Goal: Information Seeking & Learning: Find specific page/section

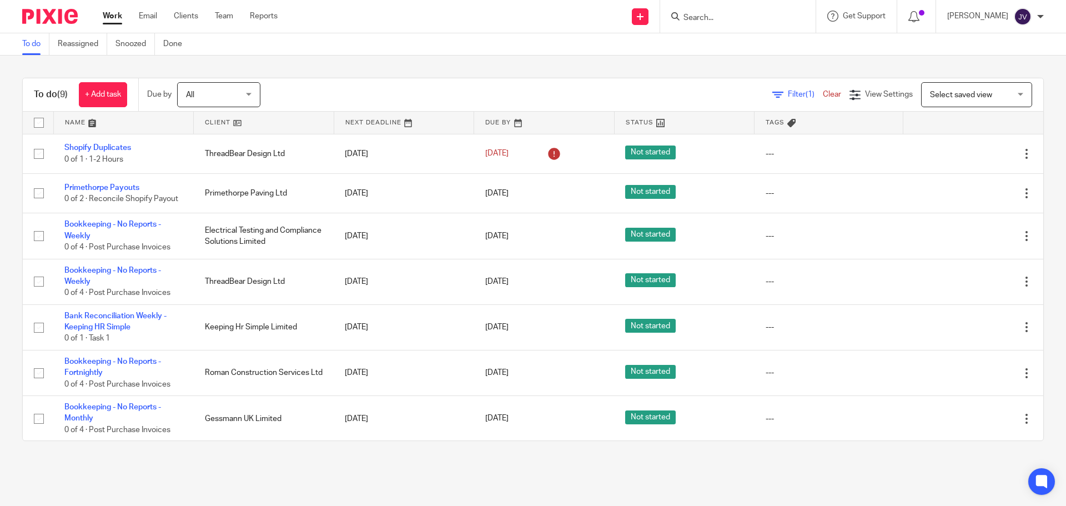
click at [719, 27] on div at bounding box center [737, 16] width 155 height 33
click at [720, 24] on div at bounding box center [737, 16] width 155 height 33
click at [725, 14] on input "Search" at bounding box center [732, 18] width 100 height 10
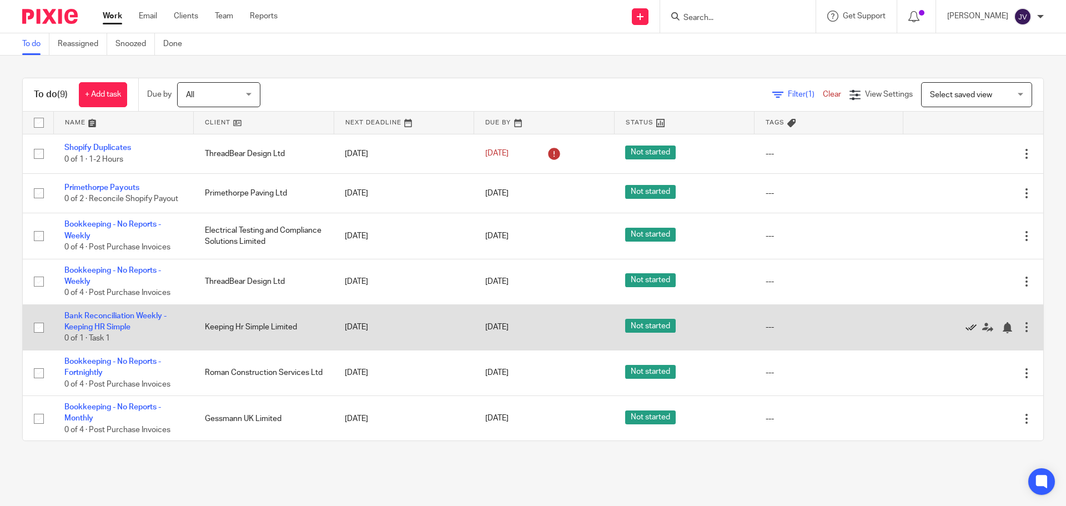
click at [965, 328] on icon at bounding box center [970, 327] width 11 height 11
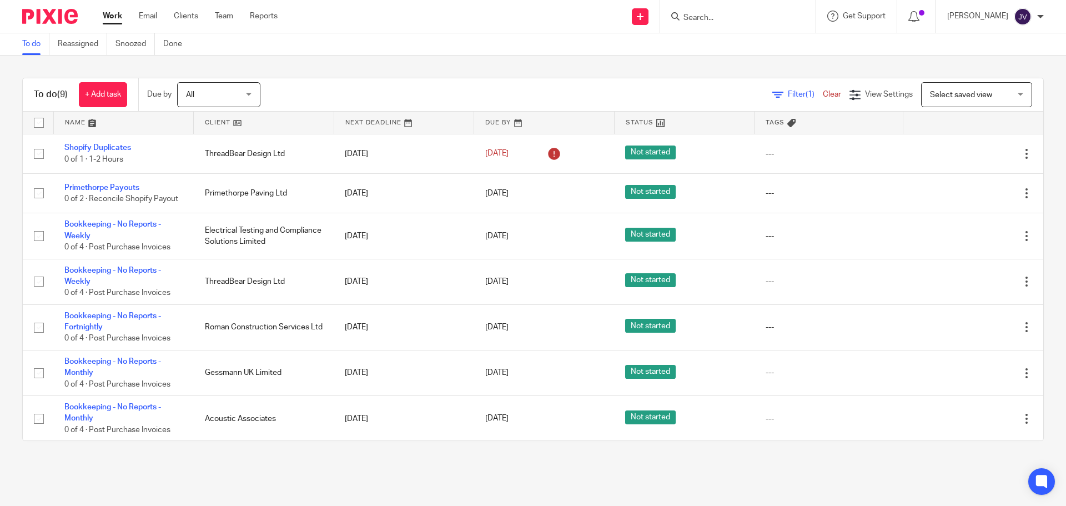
click at [679, 18] on icon at bounding box center [675, 16] width 8 height 8
click at [703, 18] on div at bounding box center [735, 16] width 129 height 14
click at [708, 18] on input "Search" at bounding box center [732, 18] width 100 height 10
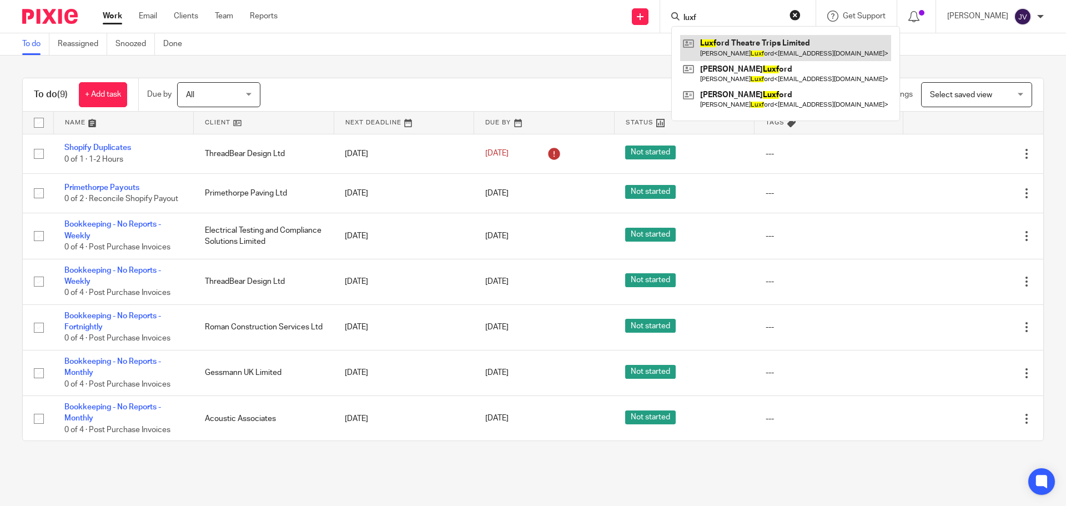
type input "luxf"
click at [789, 51] on link at bounding box center [785, 48] width 211 height 26
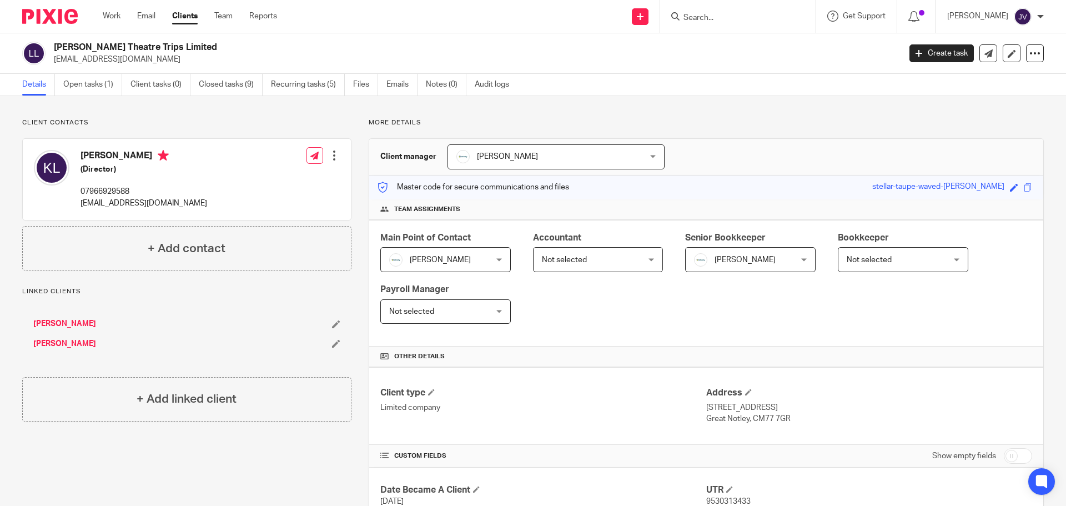
click at [34, 18] on img at bounding box center [50, 16] width 56 height 15
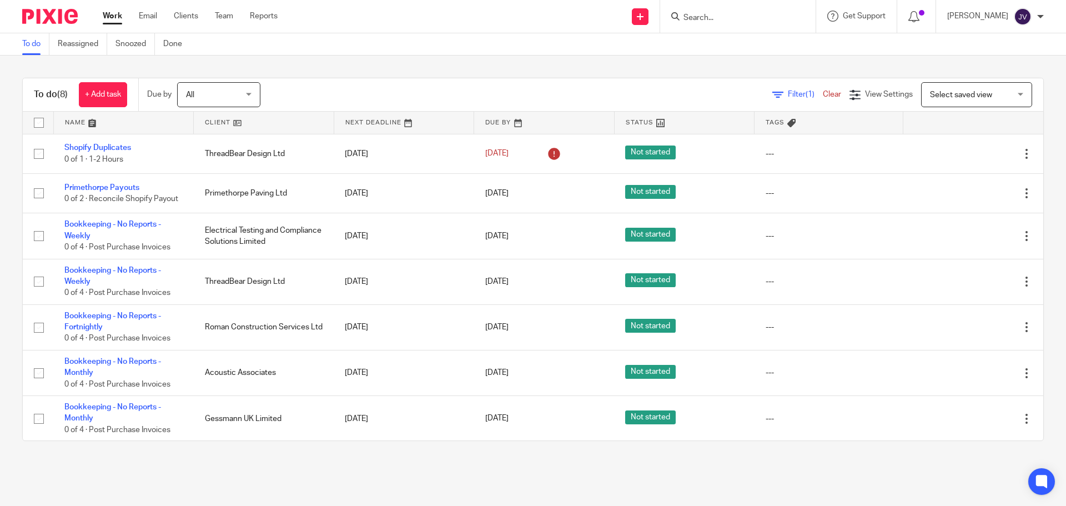
click at [722, 14] on input "Search" at bounding box center [732, 18] width 100 height 10
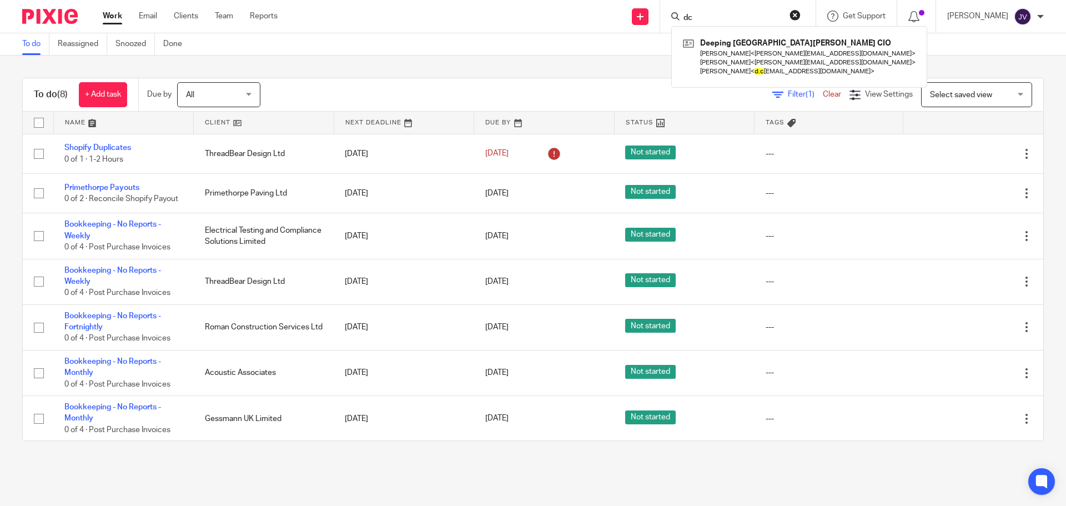
type input "d"
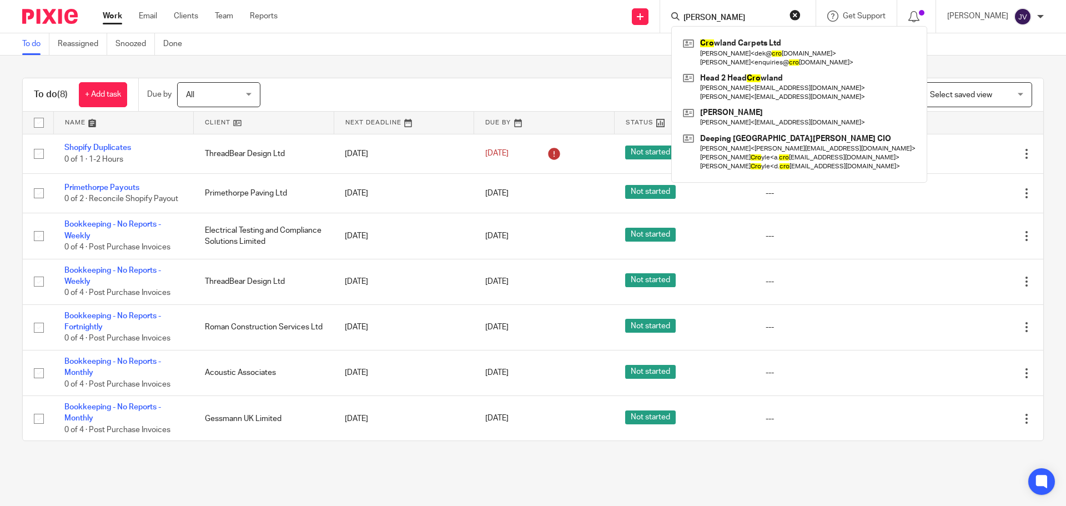
type input "crowl"
click button "submit" at bounding box center [0, 0] width 0 height 0
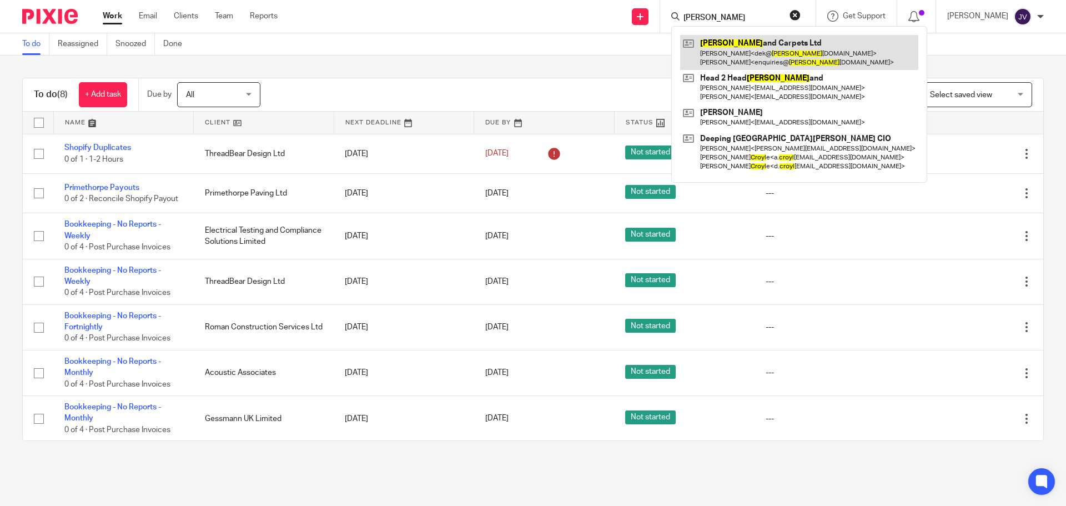
click at [779, 42] on link at bounding box center [799, 52] width 238 height 34
click at [779, 47] on link at bounding box center [799, 52] width 238 height 34
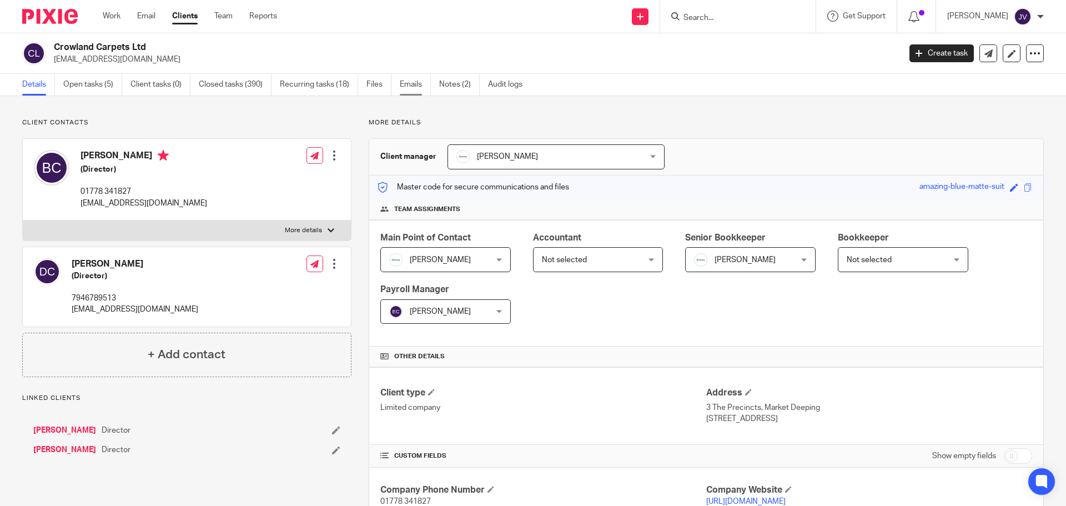
click at [429, 82] on link "Emails" at bounding box center [415, 85] width 31 height 22
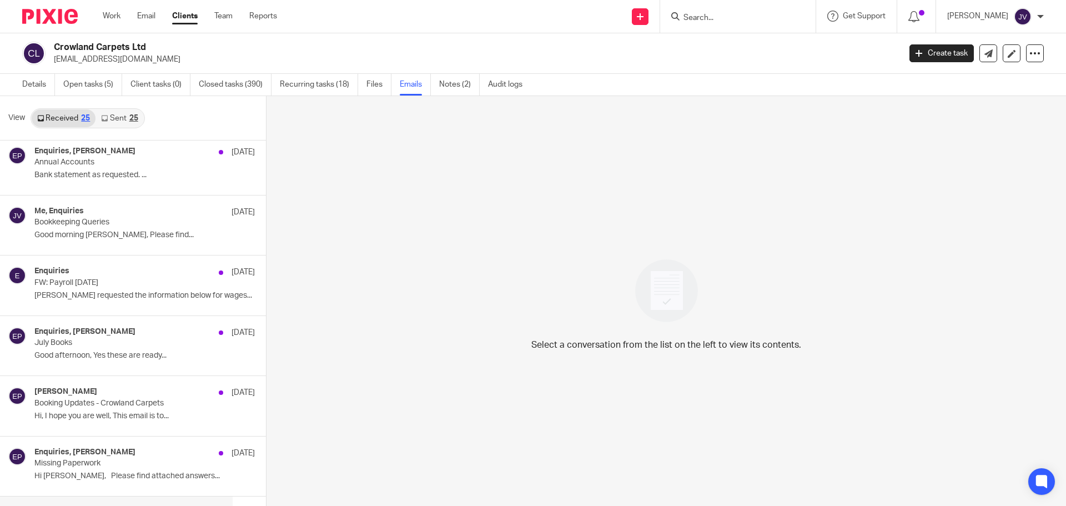
scroll to position [111, 0]
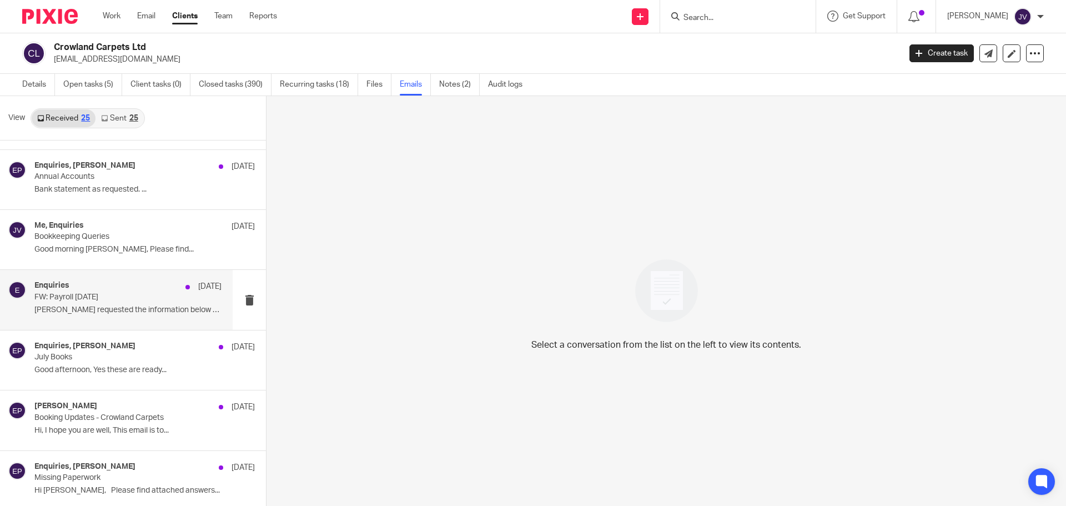
click at [131, 325] on div "Enquiries [DATE] FW: Payroll [DATE] [PERSON_NAME] requested the information bel…" at bounding box center [116, 299] width 233 height 59
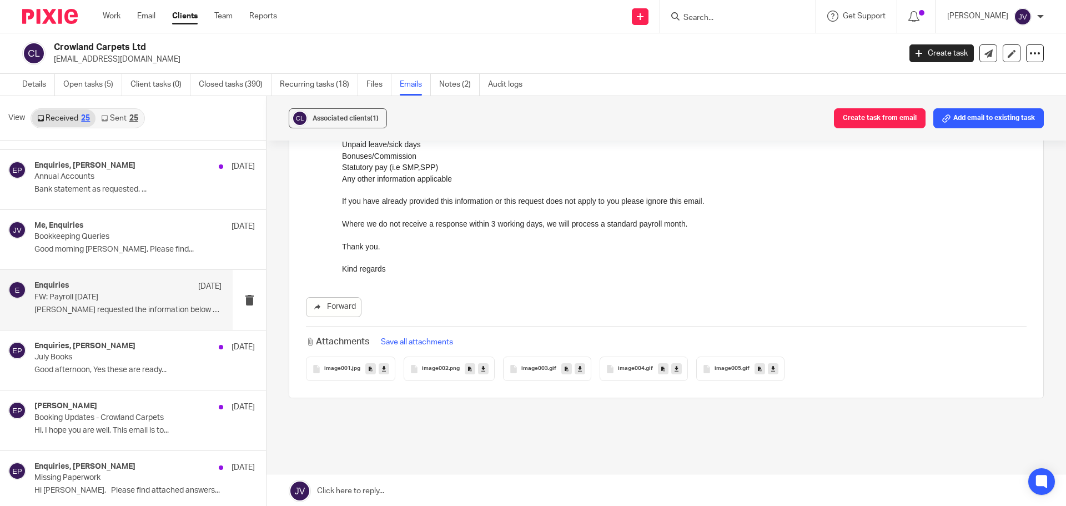
scroll to position [947, 0]
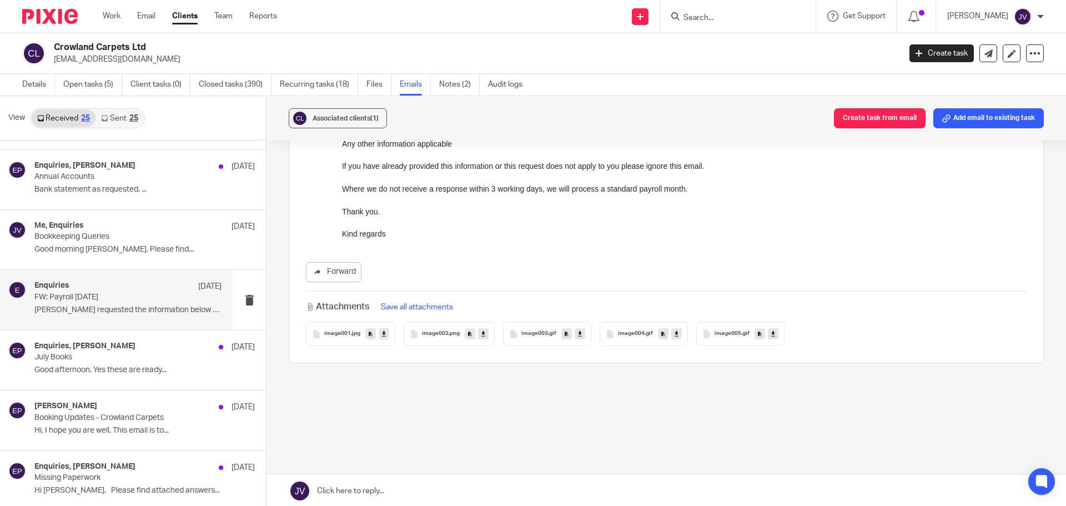
click at [337, 335] on span "image001" at bounding box center [337, 333] width 27 height 7
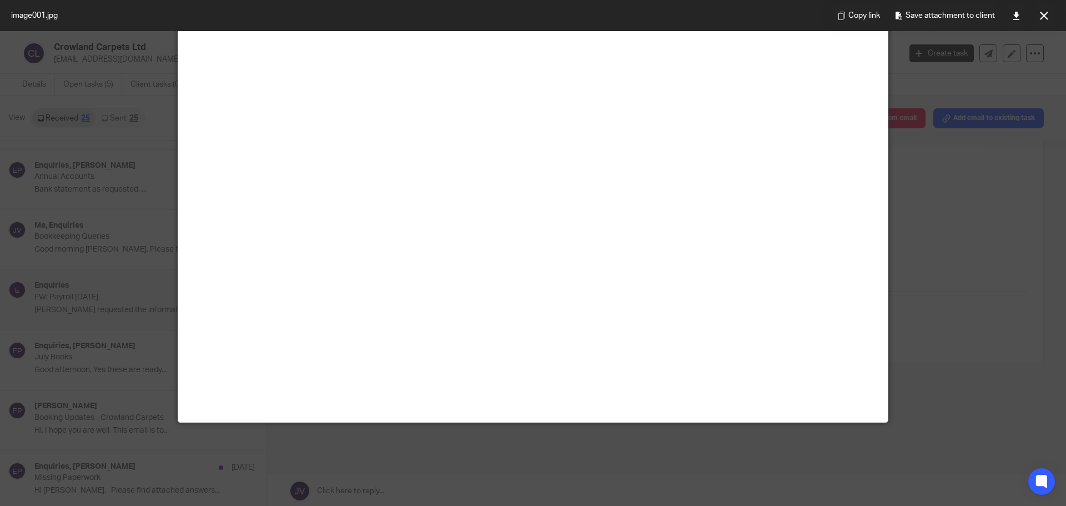
scroll to position [311, 0]
click at [974, 314] on div at bounding box center [533, 253] width 1066 height 506
click at [1047, 16] on icon at bounding box center [1044, 16] width 8 height 8
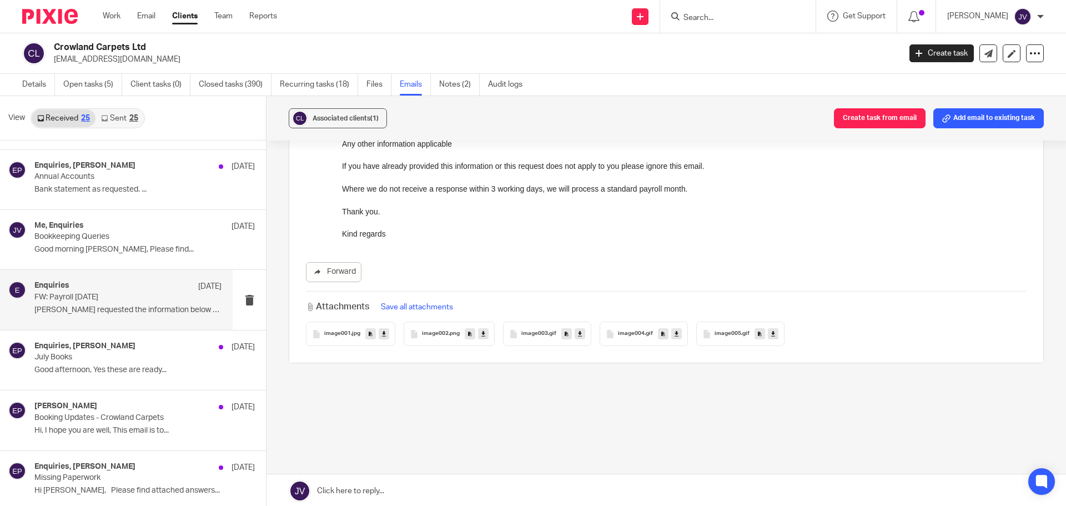
click at [448, 334] on span ".png" at bounding box center [453, 333] width 11 height 7
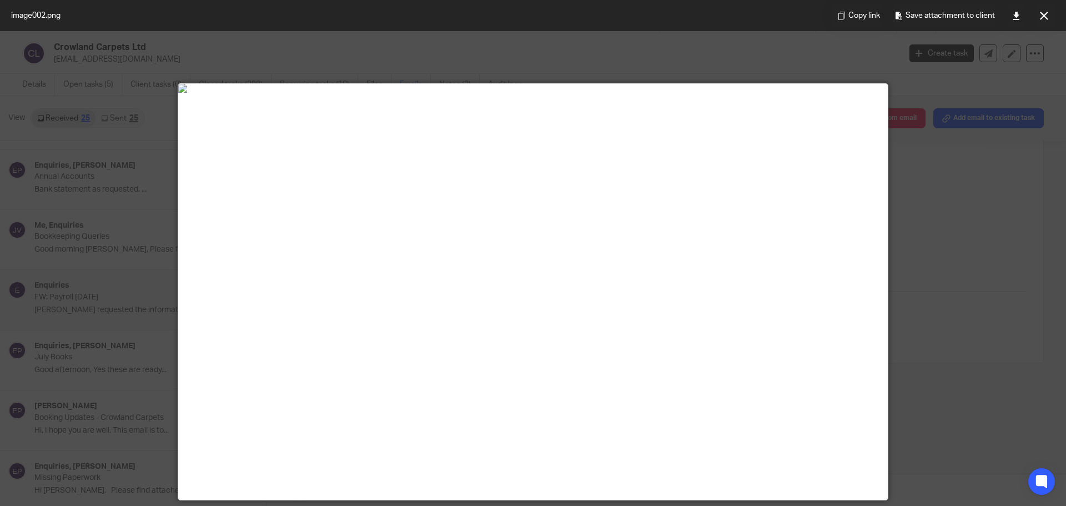
drag, startPoint x: 1036, startPoint y: 17, endPoint x: 1012, endPoint y: 31, distance: 27.8
click at [1036, 17] on button at bounding box center [1043, 15] width 22 height 22
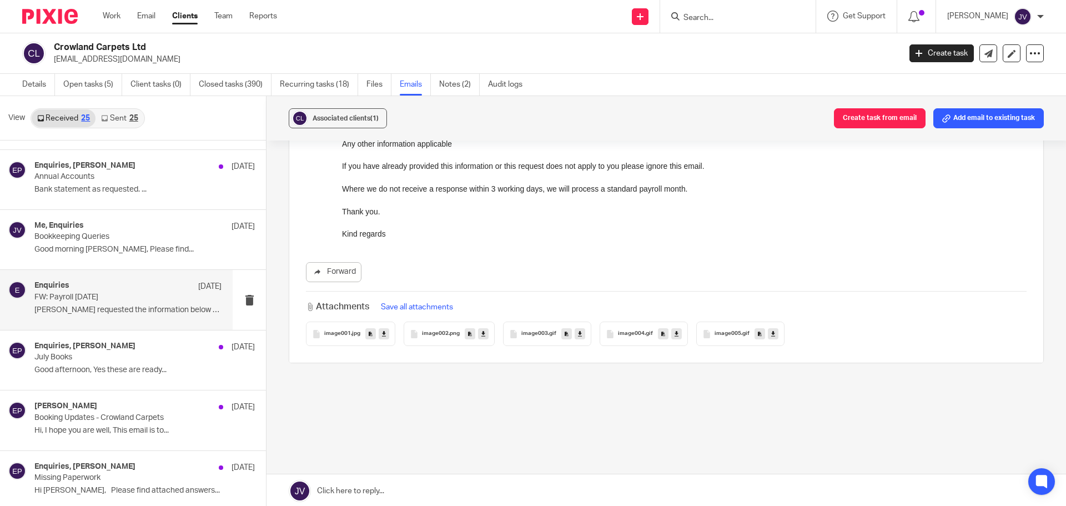
click at [532, 330] on span "image003" at bounding box center [534, 333] width 27 height 7
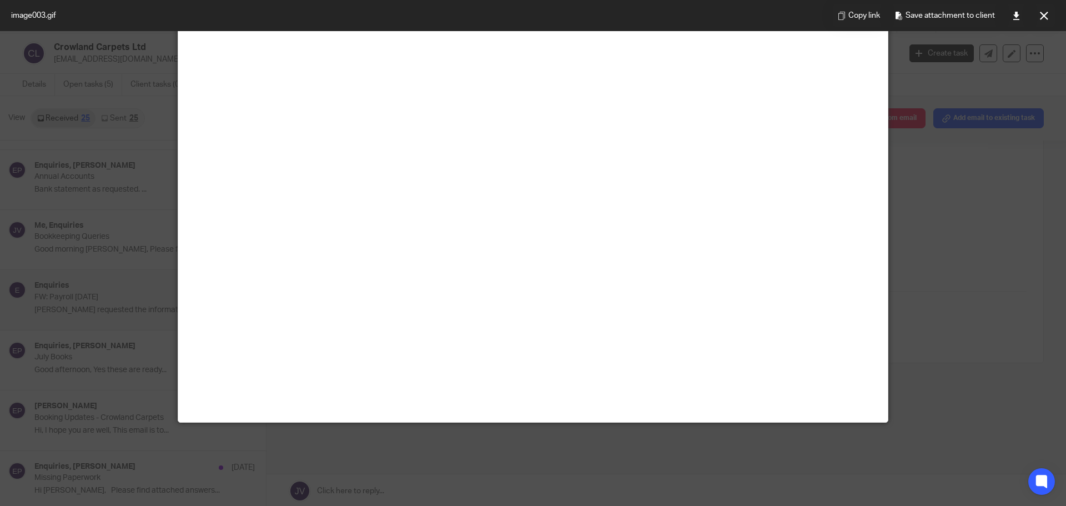
scroll to position [222, 0]
click at [1043, 18] on icon at bounding box center [1044, 16] width 8 height 8
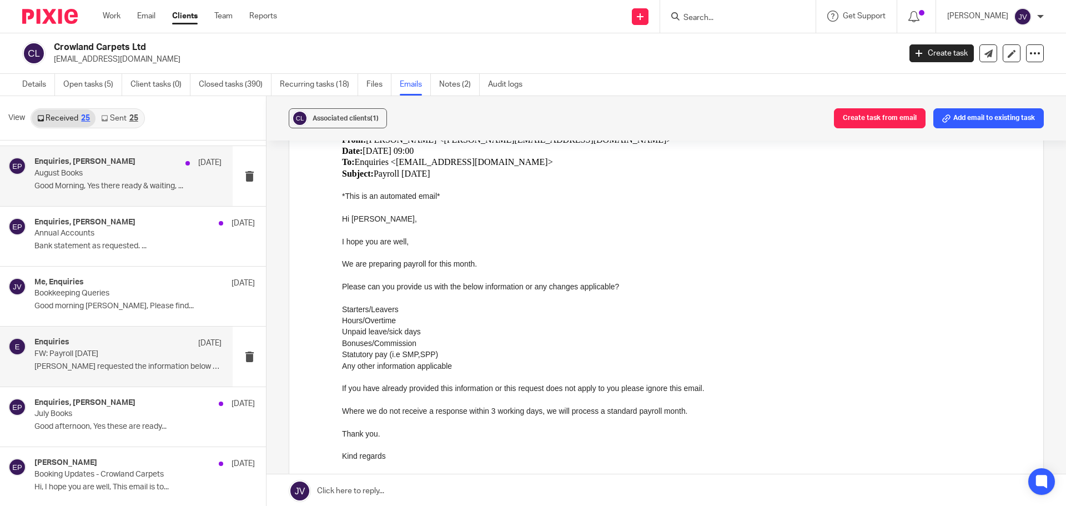
scroll to position [0, 0]
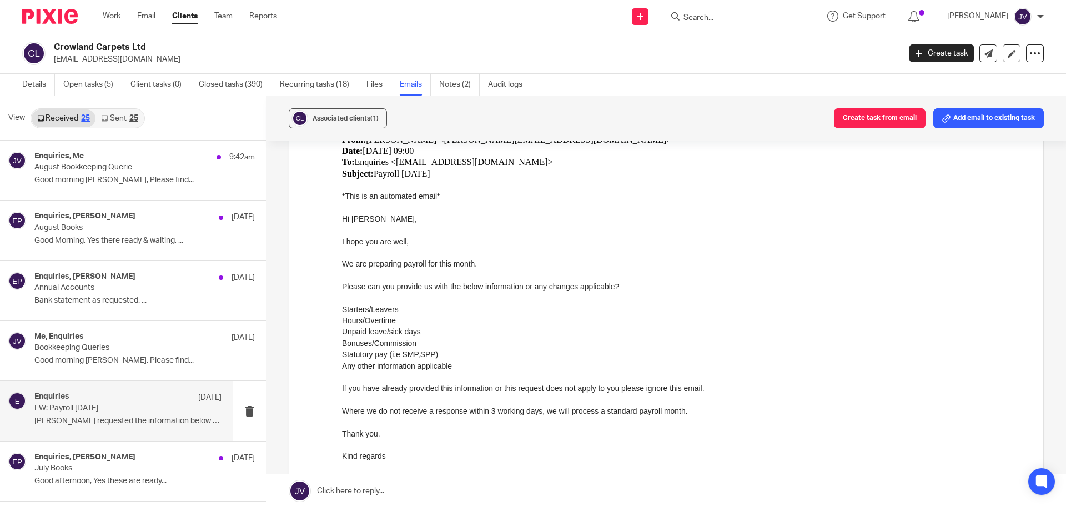
click at [120, 119] on link "Sent 25" at bounding box center [119, 118] width 48 height 18
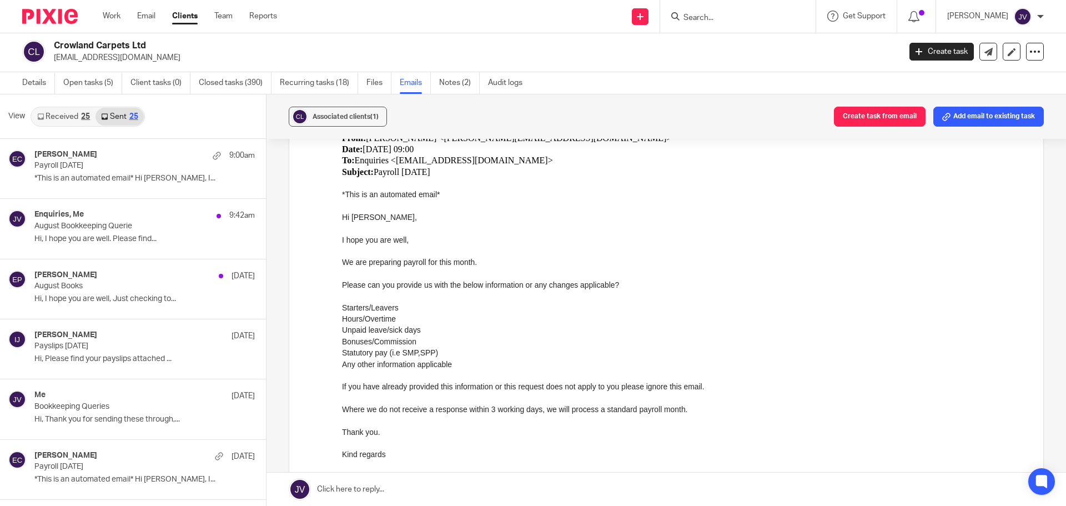
click at [62, 122] on link "Received 25" at bounding box center [64, 117] width 64 height 18
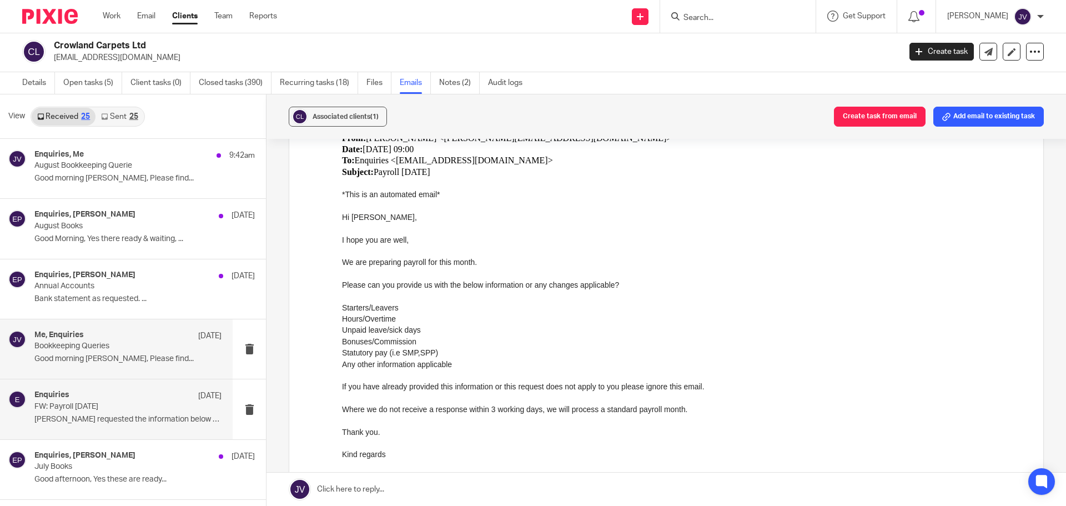
scroll to position [0, 0]
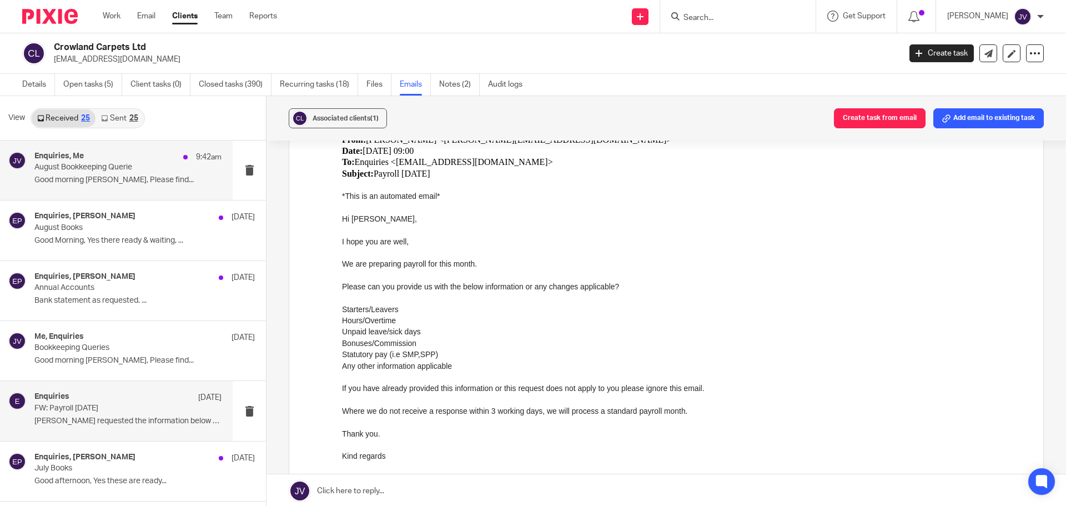
click at [174, 182] on p "Good morning [PERSON_NAME], Please find..." at bounding box center [127, 179] width 187 height 9
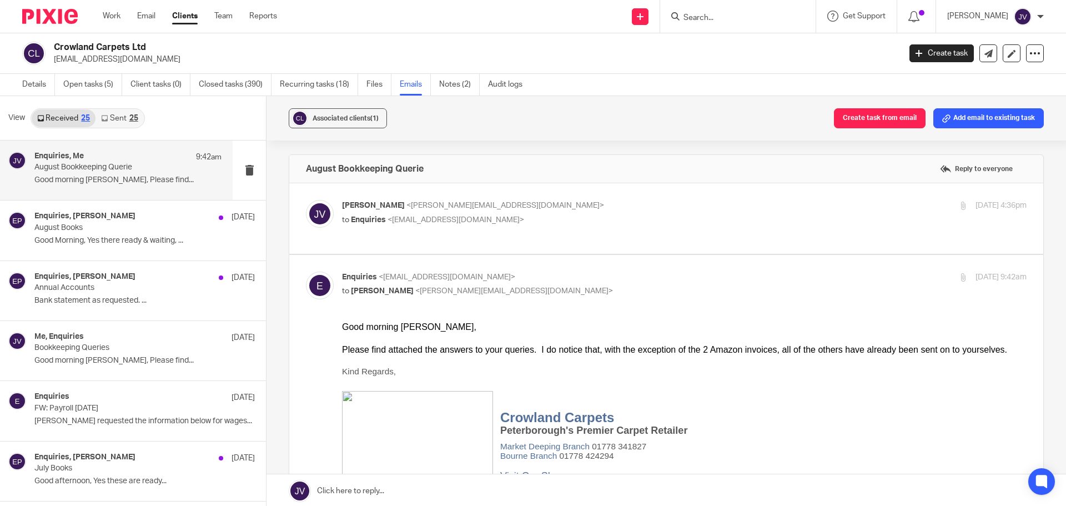
click at [118, 122] on link "Sent 25" at bounding box center [119, 118] width 48 height 18
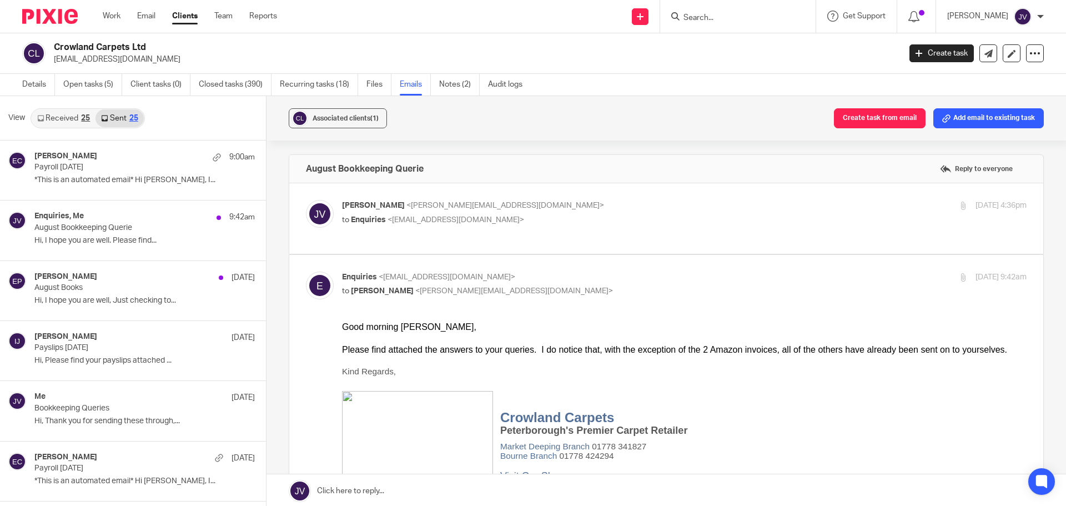
click at [51, 117] on link "Received 25" at bounding box center [64, 118] width 64 height 18
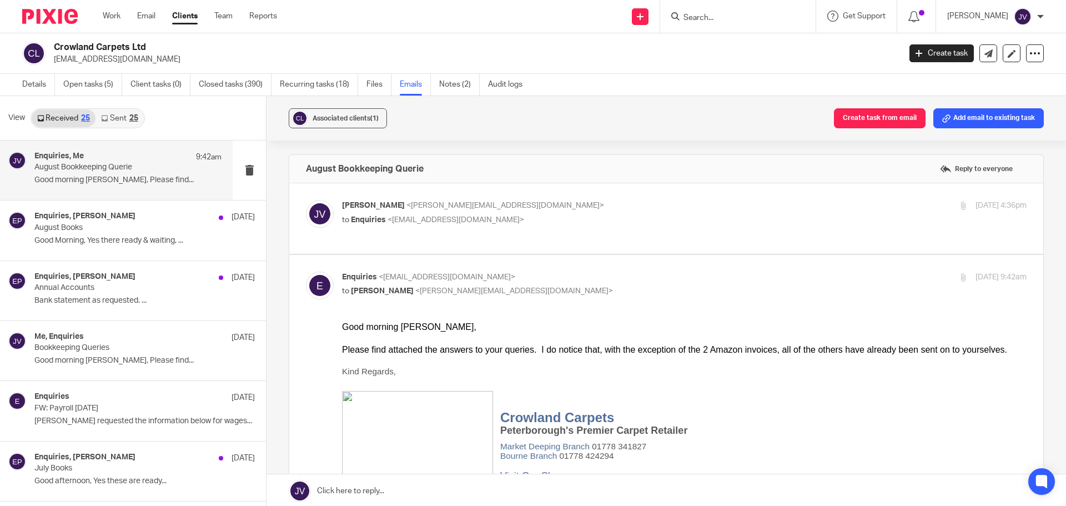
click at [40, 9] on img at bounding box center [50, 16] width 56 height 15
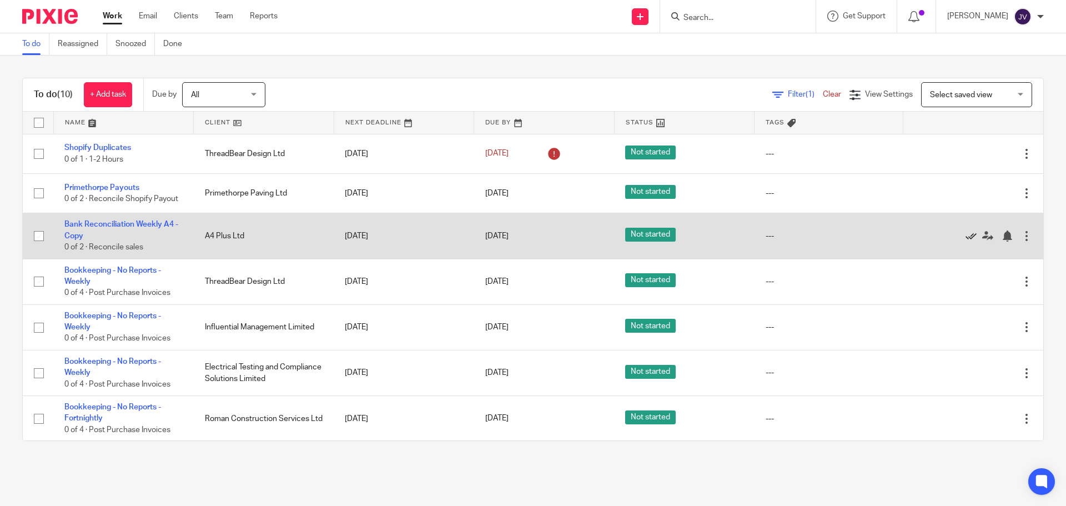
click at [965, 237] on icon at bounding box center [970, 235] width 11 height 11
